Goal: Information Seeking & Learning: Learn about a topic

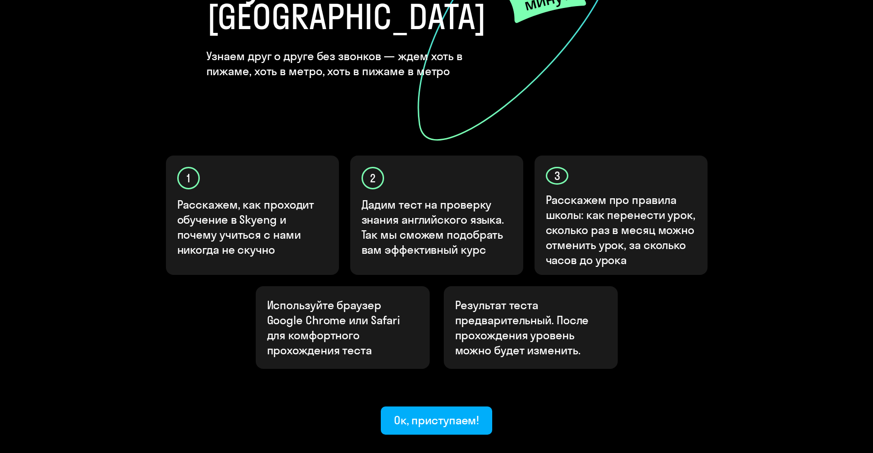
scroll to position [184, 0]
click at [409, 412] on div "Ок, приступаем!" at bounding box center [437, 419] width 86 height 15
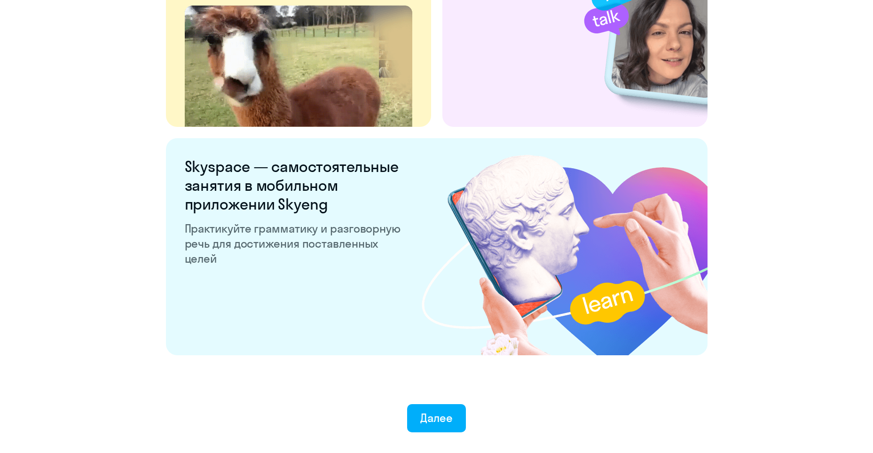
scroll to position [1726, 0]
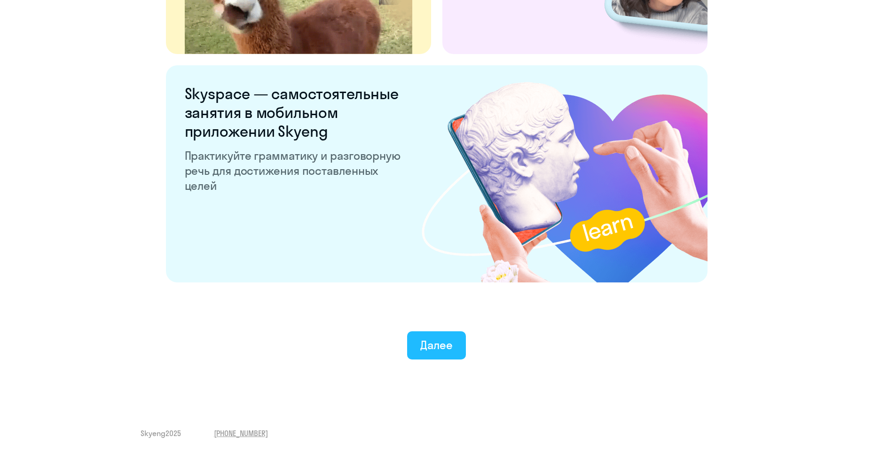
click at [443, 353] on button "Далее" at bounding box center [436, 346] width 59 height 28
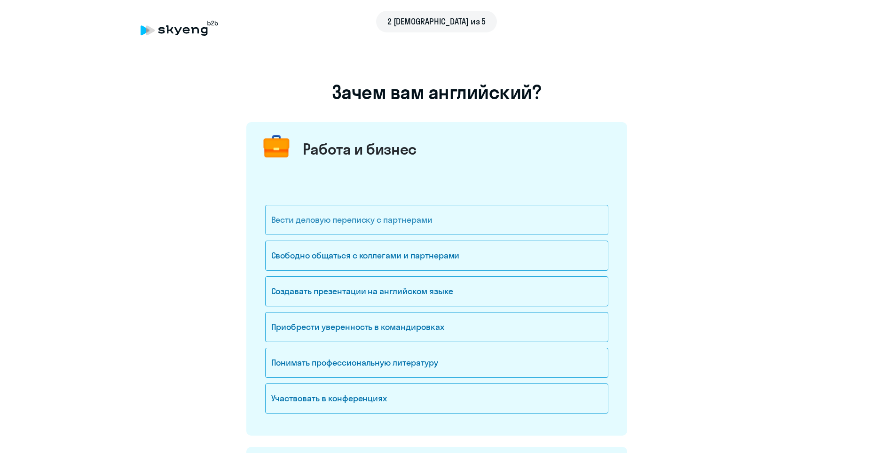
click at [414, 217] on div "Вести деловую переписку с партнерами" at bounding box center [436, 220] width 343 height 30
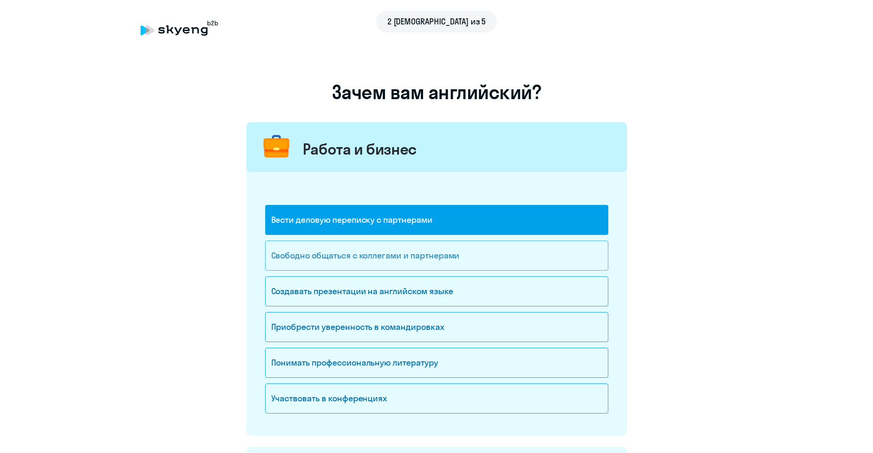
click at [431, 260] on div "Свободно общаться с коллегами и партнерами" at bounding box center [436, 256] width 343 height 30
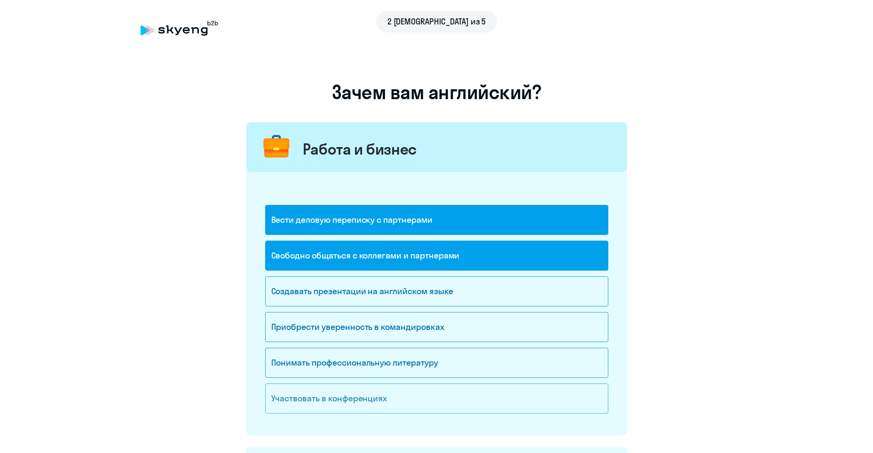
click at [365, 400] on div "Участвовать в конференциях" at bounding box center [436, 399] width 343 height 30
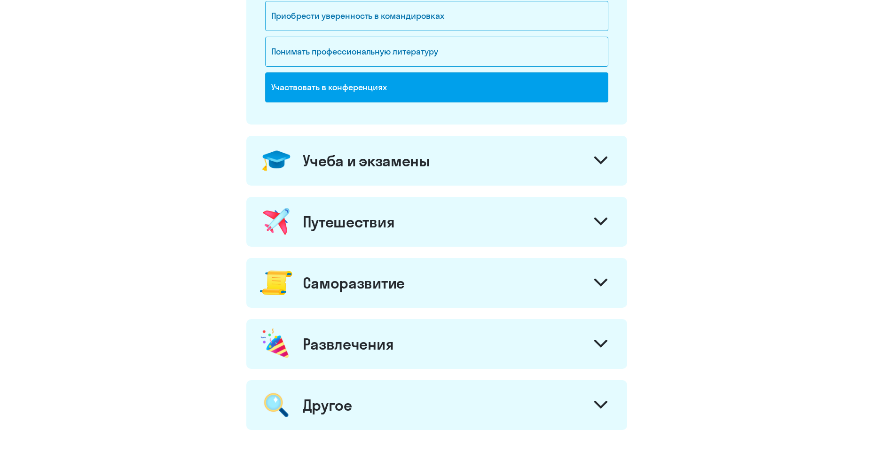
scroll to position [312, 0]
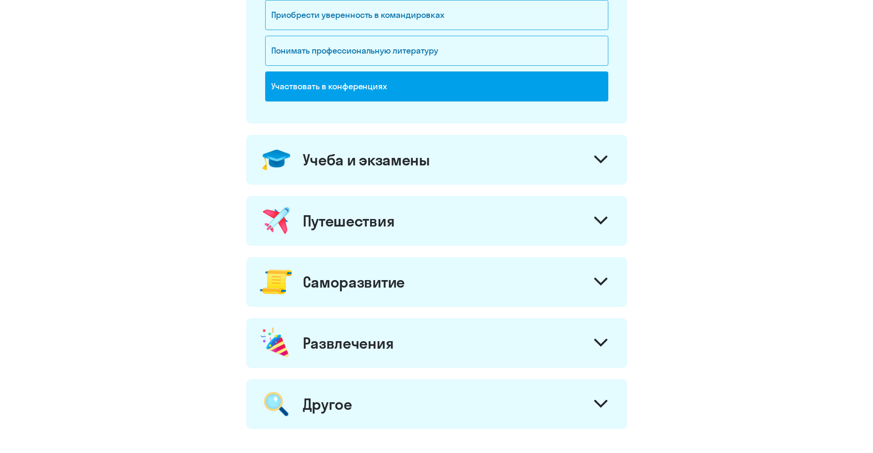
click at [603, 221] on icon at bounding box center [600, 221] width 11 height 6
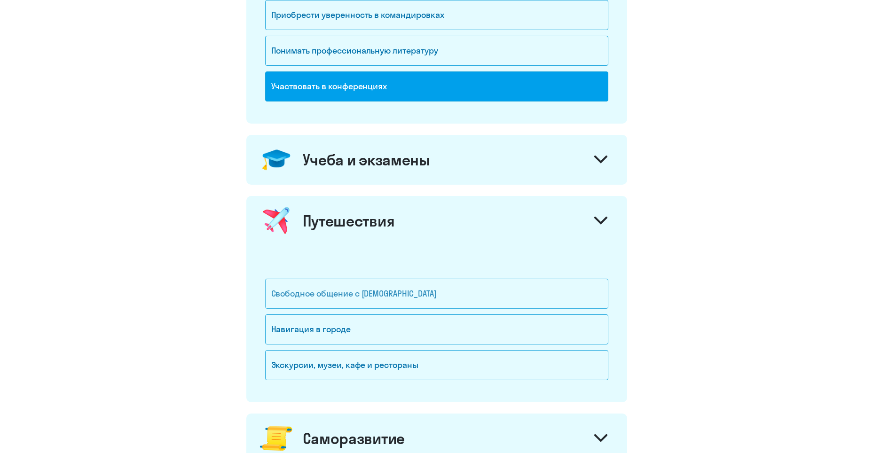
click at [499, 295] on div "Свободное общение с [DEMOGRAPHIC_DATA]" at bounding box center [436, 294] width 343 height 30
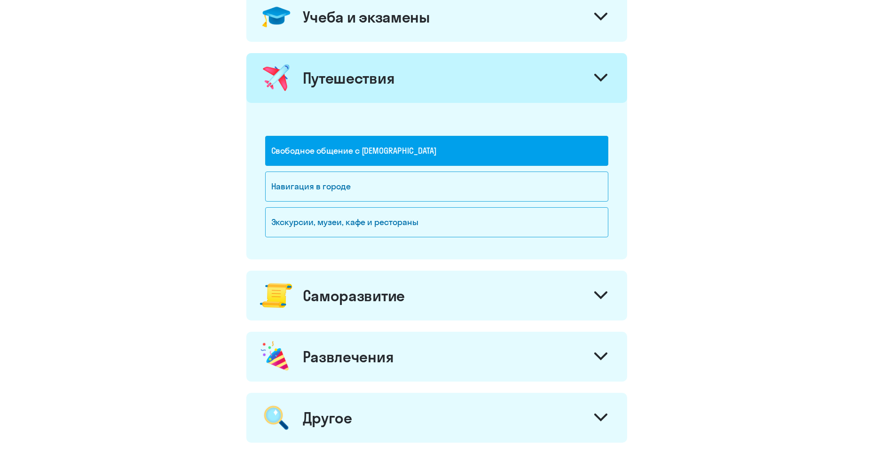
scroll to position [460, 0]
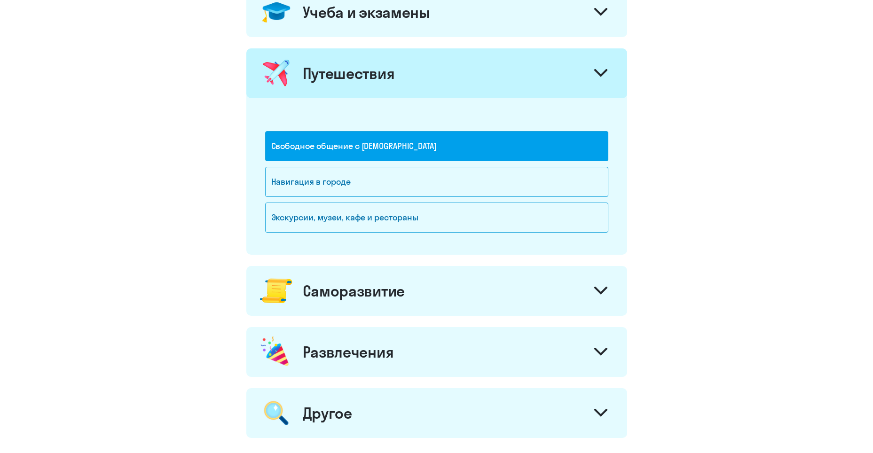
click at [601, 292] on icon at bounding box center [600, 291] width 11 height 6
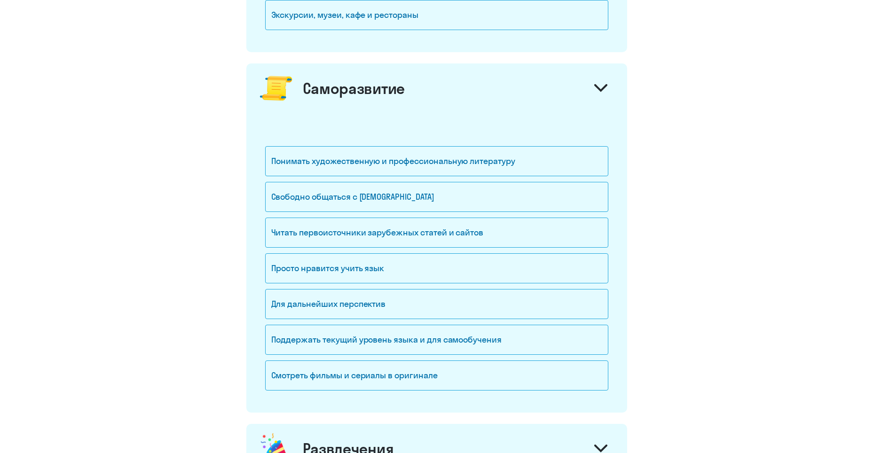
scroll to position [666, 0]
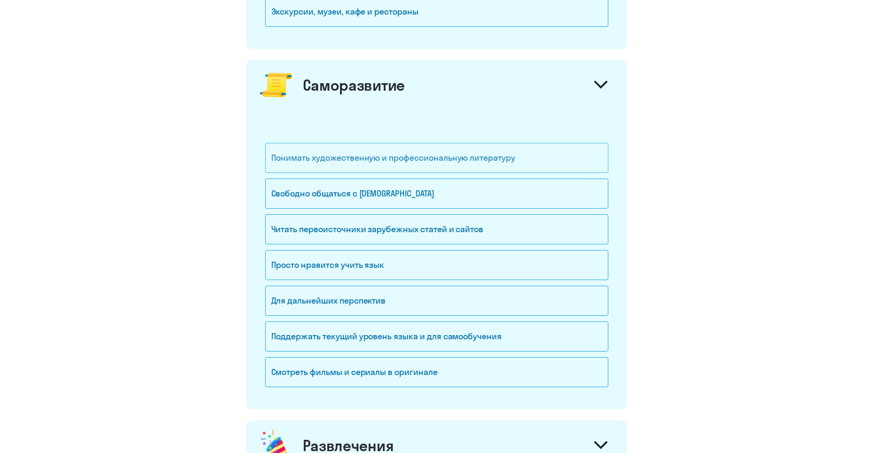
click at [533, 166] on div "Понимать художественную и профессиональную литературу" at bounding box center [436, 158] width 343 height 30
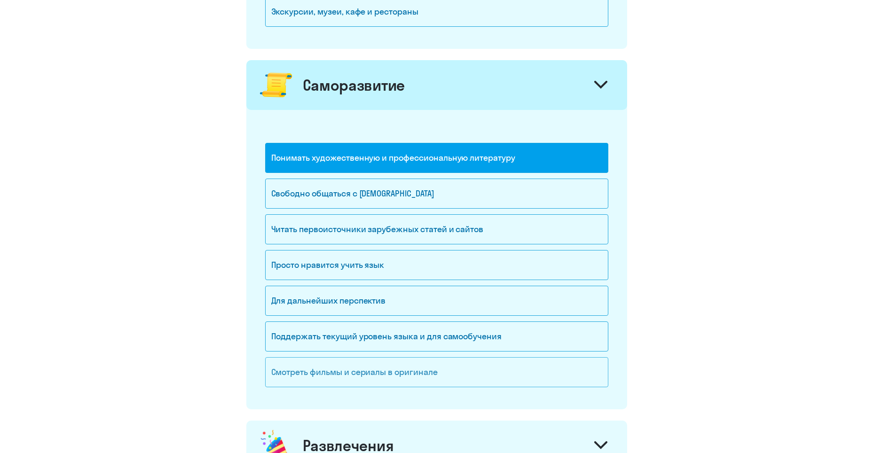
click at [443, 372] on div "Смотреть фильмы и сериалы в оригинале" at bounding box center [436, 372] width 343 height 30
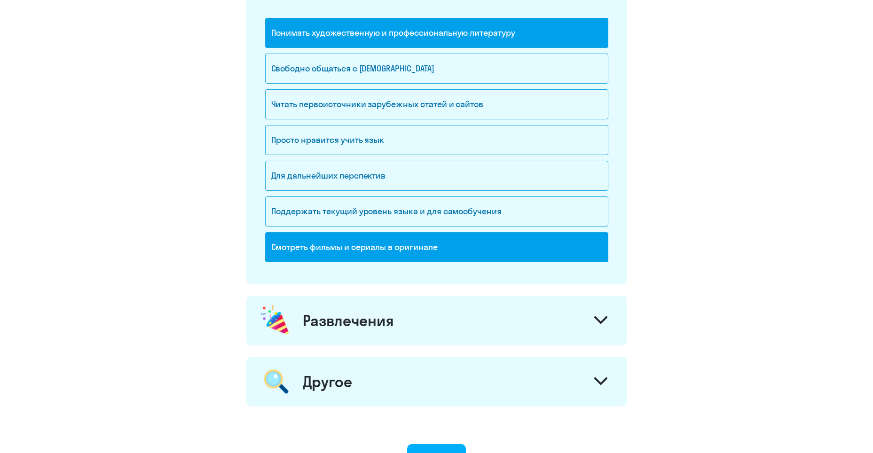
scroll to position [794, 0]
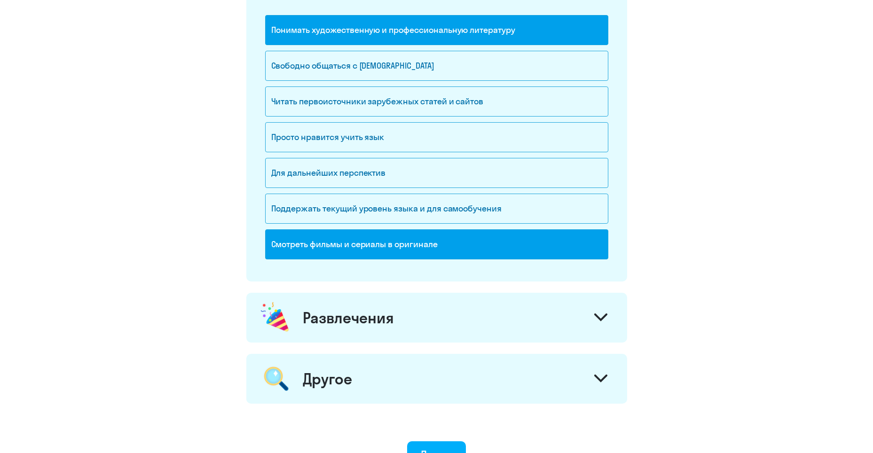
click at [602, 324] on div at bounding box center [601, 319] width 23 height 23
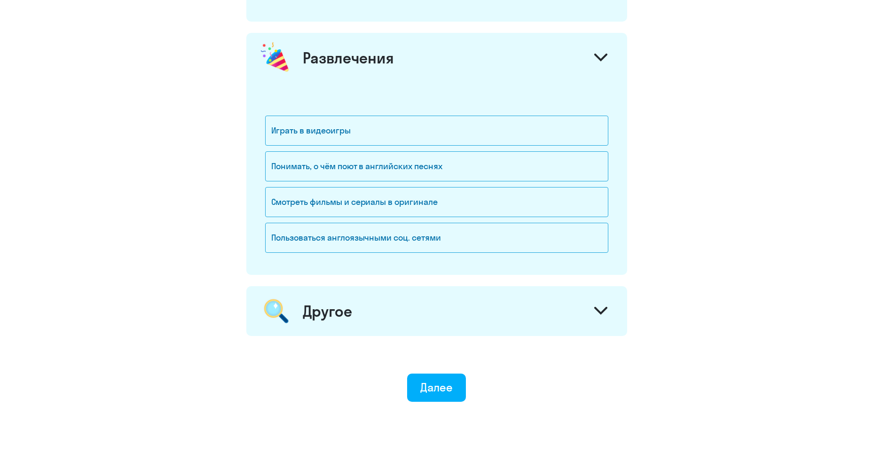
scroll to position [1064, 0]
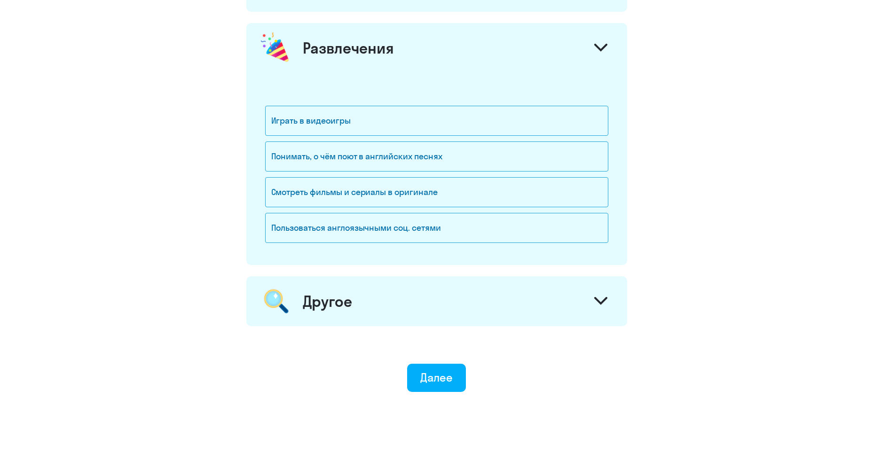
click at [596, 293] on div at bounding box center [601, 302] width 23 height 23
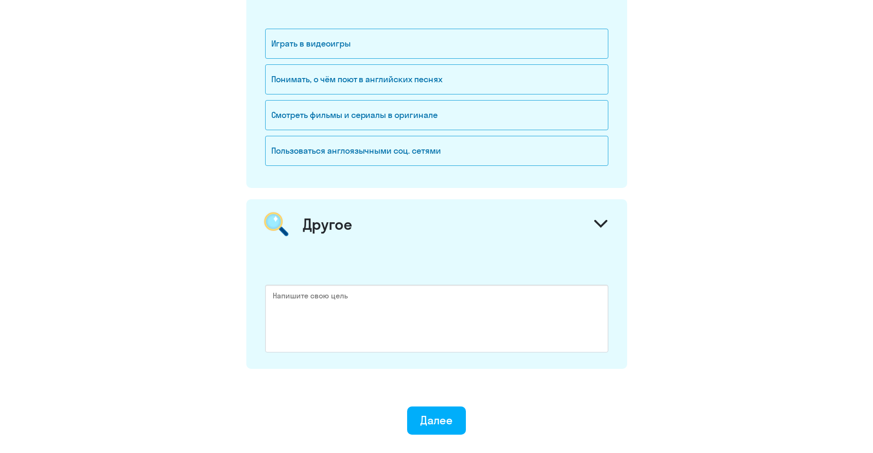
scroll to position [1212, 0]
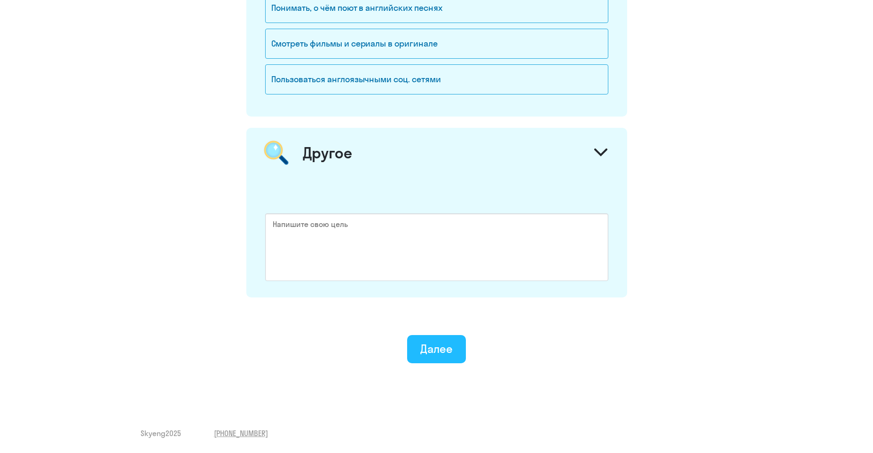
click at [448, 347] on div "Далее" at bounding box center [436, 348] width 32 height 15
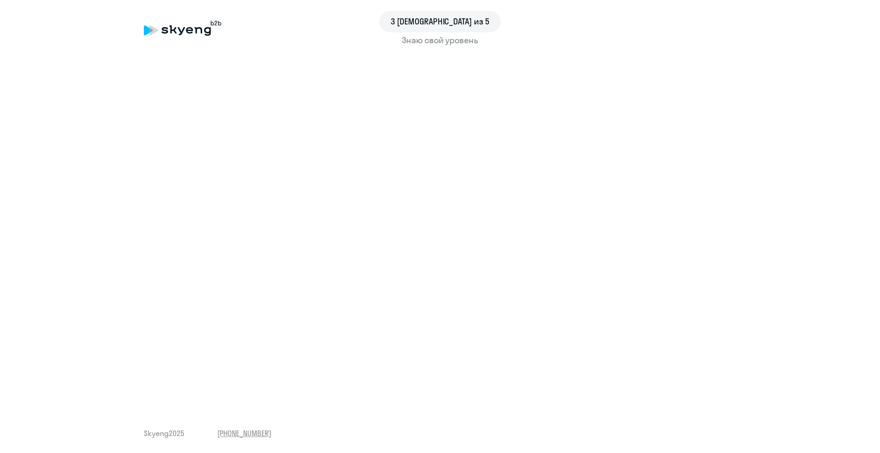
drag, startPoint x: 863, startPoint y: 229, endPoint x: 869, endPoint y: 275, distance: 45.6
click at [869, 275] on div "3 шаг из 5 Знаю свой уровень Skyeng 2025 [PHONE_NUMBER]" at bounding box center [440, 226] width 880 height 453
drag, startPoint x: 863, startPoint y: 237, endPoint x: 865, endPoint y: 263, distance: 26.0
click at [865, 263] on div "3 шаг из 5 Знаю свой уровень Skyeng 2025 [PHONE_NUMBER]" at bounding box center [440, 226] width 880 height 453
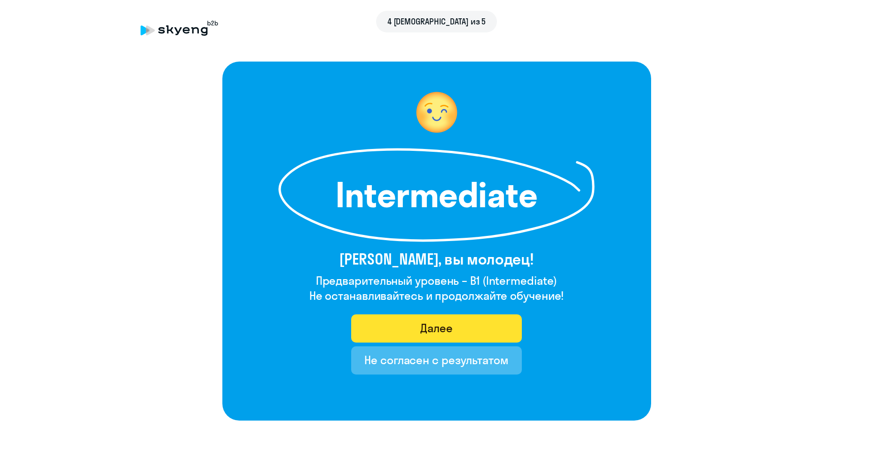
click at [453, 332] on button "Далее" at bounding box center [436, 329] width 171 height 28
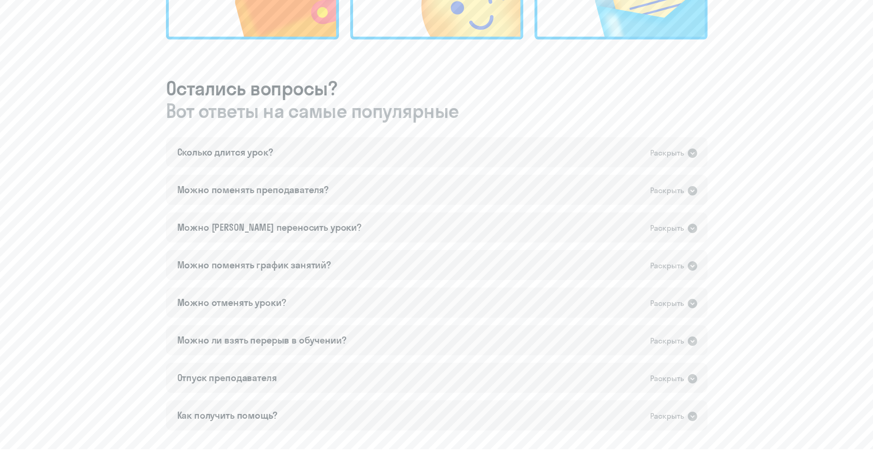
scroll to position [530, 0]
